Goal: Check status: Check status

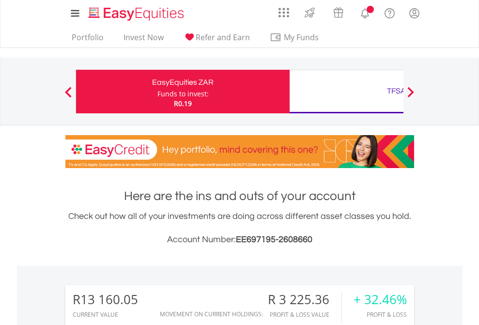
scroll to position [93, 152]
click at [157, 92] on div "Funds to invest:" at bounding box center [182, 94] width 51 height 10
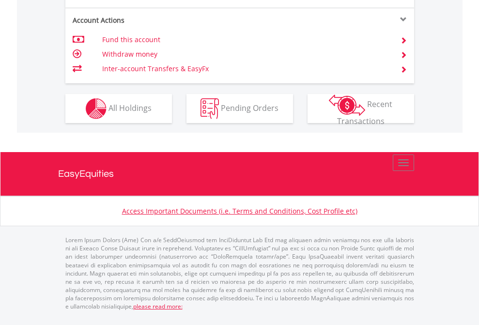
scroll to position [909, 0]
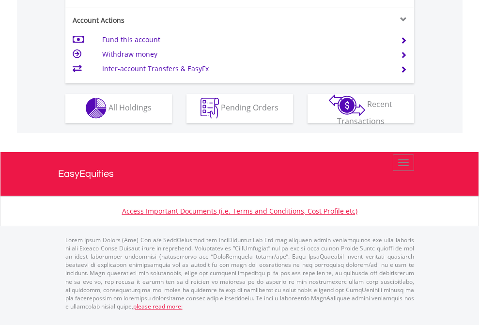
scroll to position [906, 0]
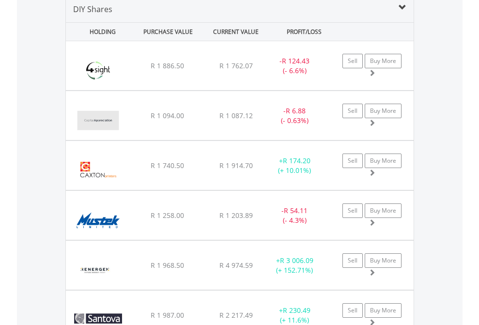
scroll to position [937, 0]
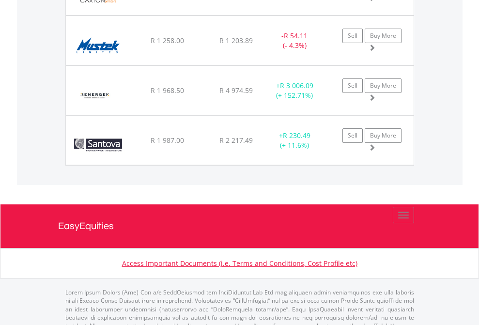
scroll to position [70, 0]
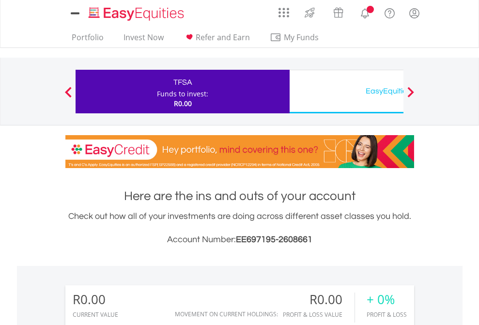
scroll to position [93, 152]
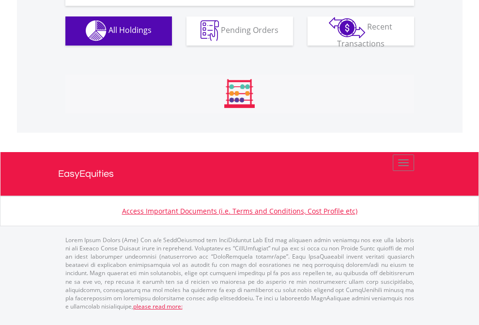
scroll to position [959, 0]
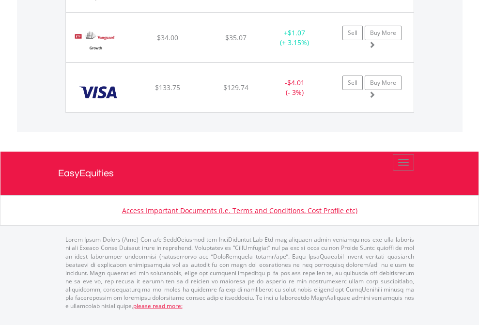
scroll to position [93, 152]
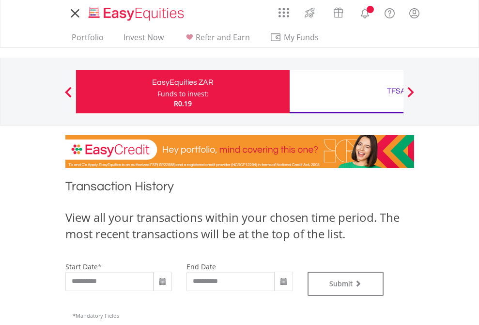
type input "**********"
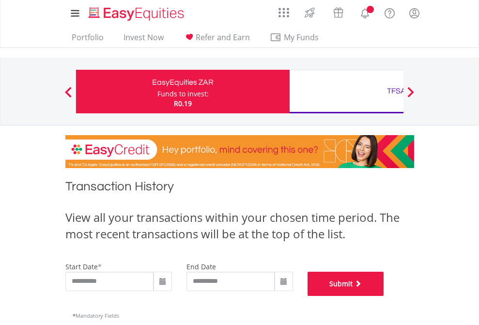
click at [384, 296] on button "Submit" at bounding box center [346, 284] width 77 height 24
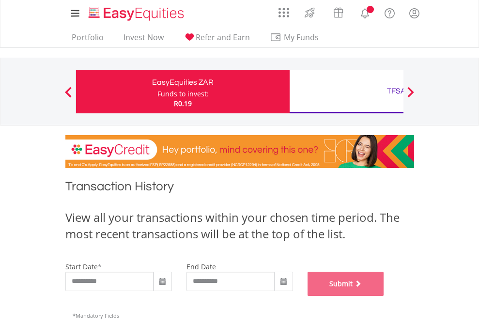
scroll to position [393, 0]
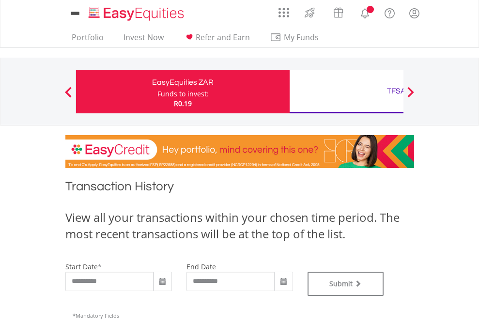
click at [346, 92] on div "TFSA" at bounding box center [397, 91] width 202 height 14
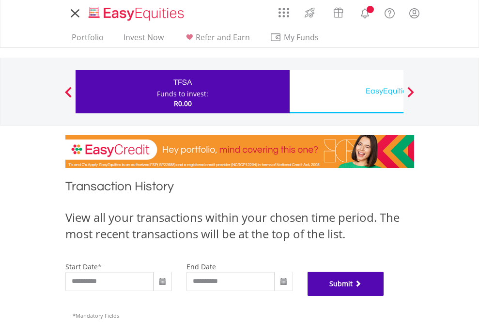
click at [384, 296] on button "Submit" at bounding box center [346, 284] width 77 height 24
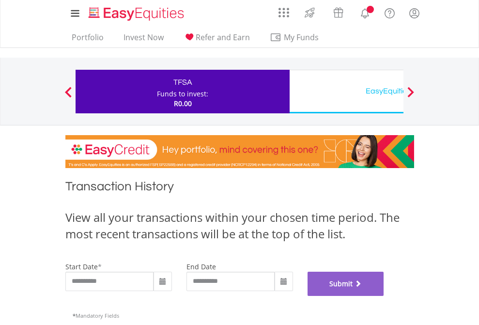
scroll to position [393, 0]
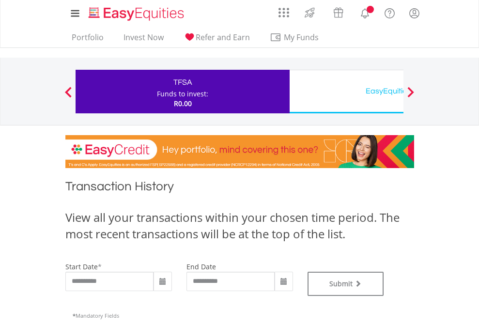
click at [346, 92] on div "EasyEquities USD" at bounding box center [397, 91] width 202 height 14
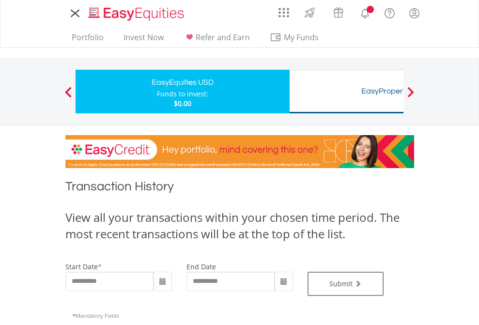
type input "**********"
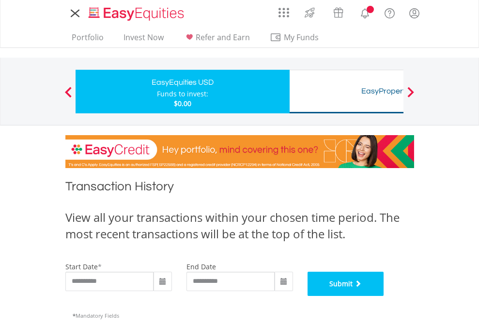
click at [384, 296] on button "Submit" at bounding box center [346, 284] width 77 height 24
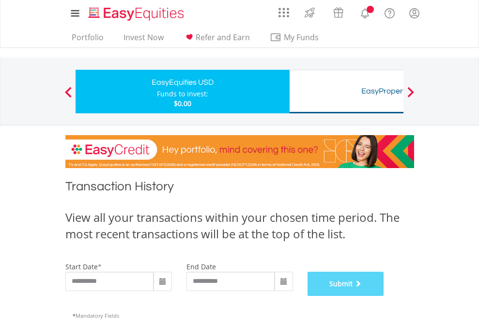
scroll to position [393, 0]
